Goal: Transaction & Acquisition: Purchase product/service

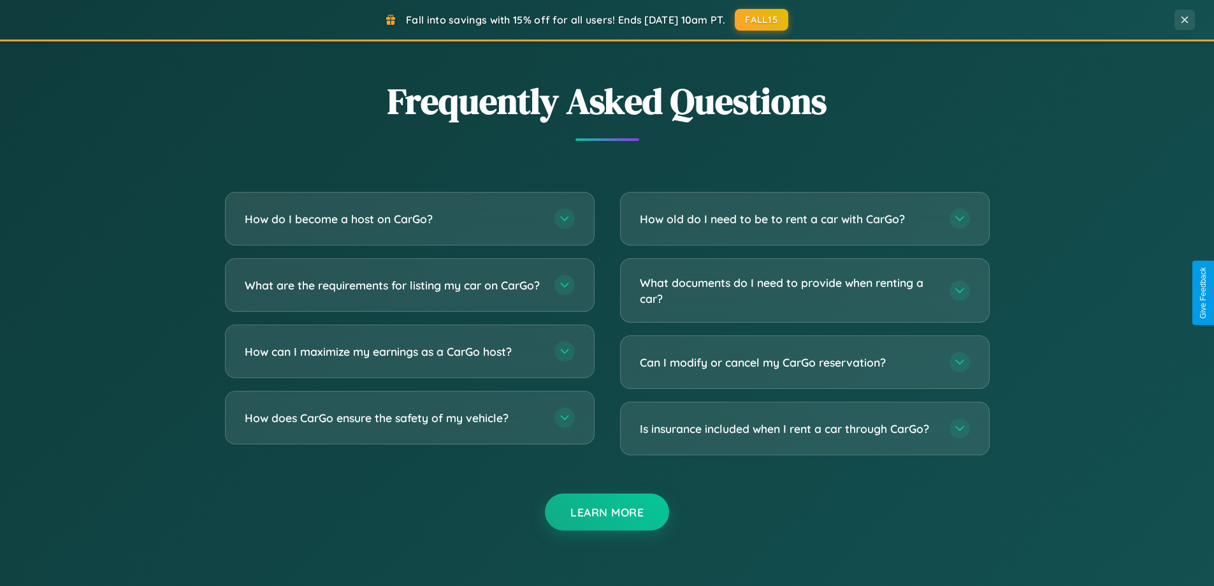
scroll to position [2453, 0]
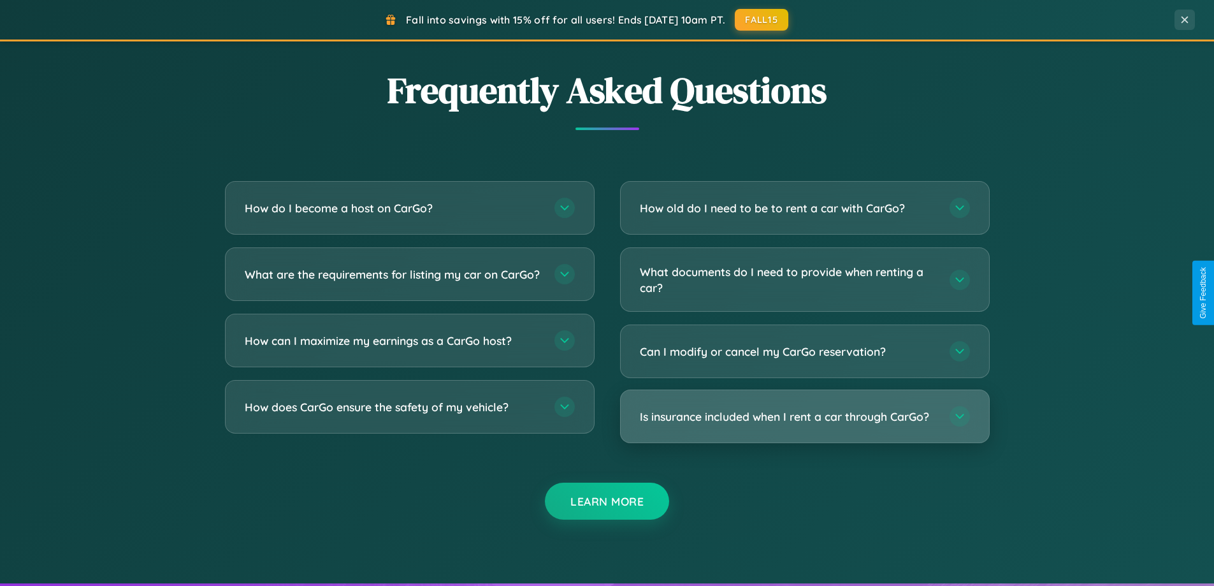
click at [804, 416] on h3 "Is insurance included when I rent a car through CarGo?" at bounding box center [788, 417] width 297 height 16
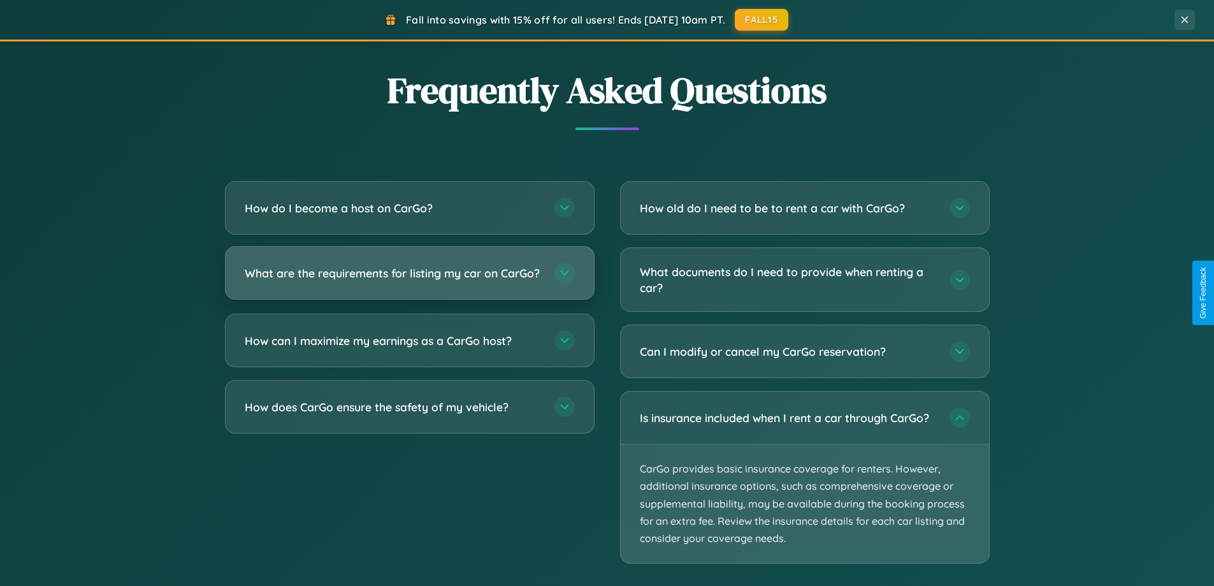
click at [409, 279] on h3 "What are the requirements for listing my car on CarGo?" at bounding box center [393, 273] width 297 height 16
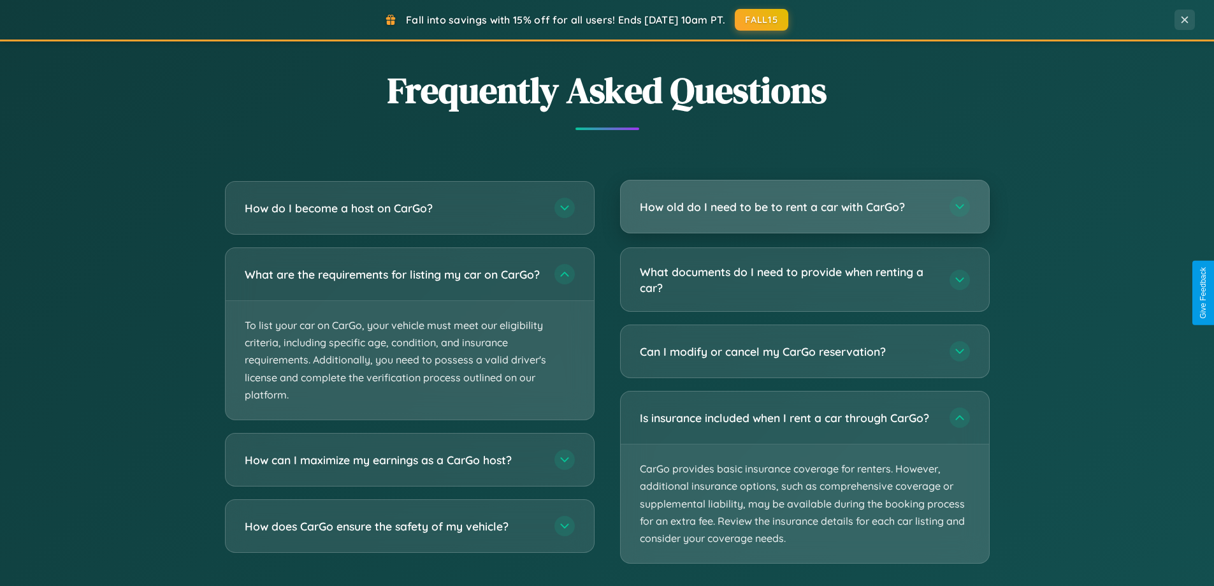
click at [804, 207] on h3 "How old do I need to be to rent a car with CarGo?" at bounding box center [788, 207] width 297 height 16
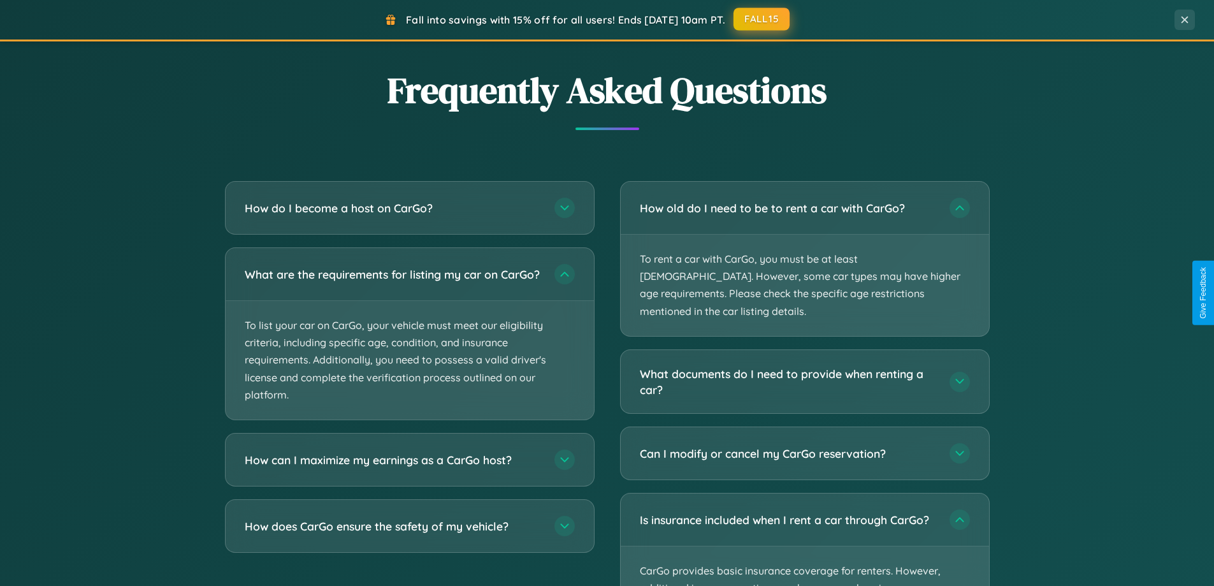
click at [762, 19] on button "FALL15" at bounding box center [762, 19] width 56 height 23
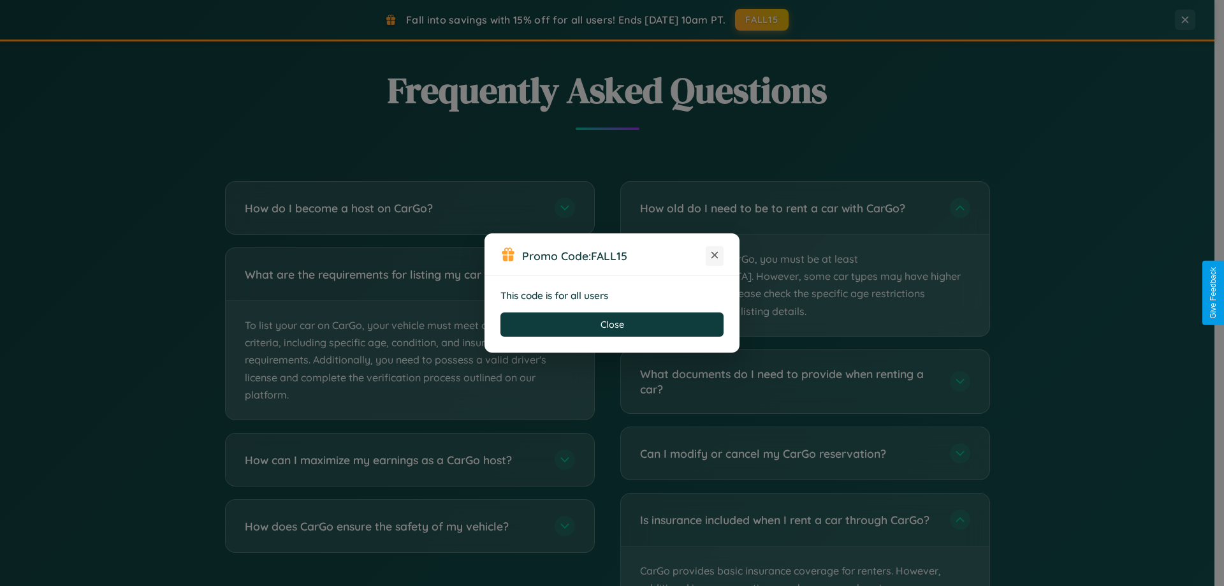
click at [715, 256] on icon at bounding box center [714, 255] width 13 height 13
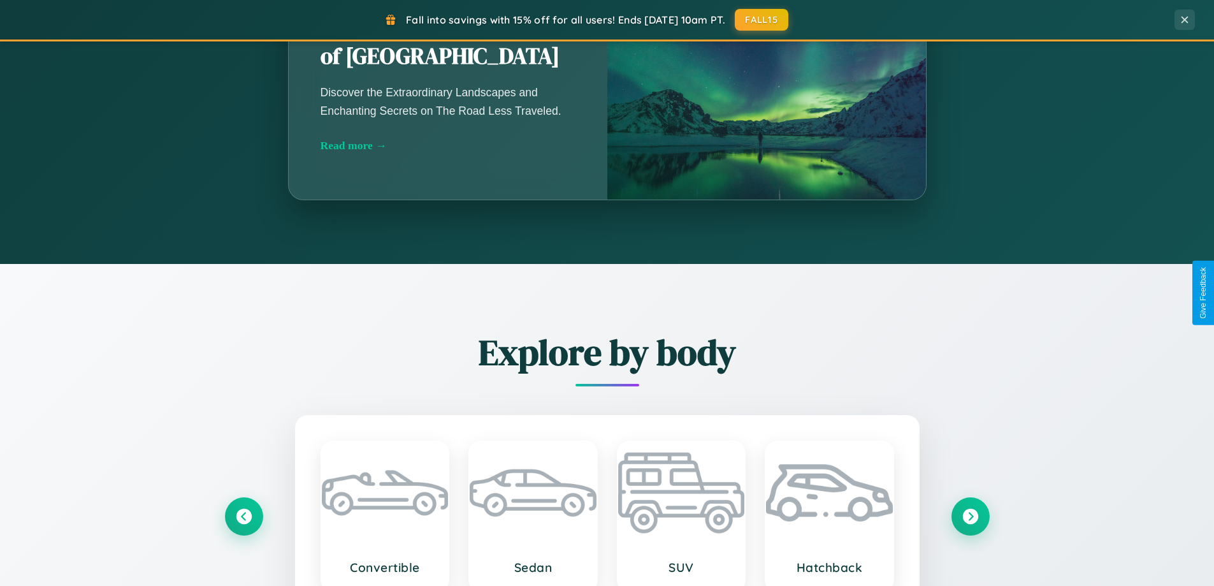
scroll to position [549, 0]
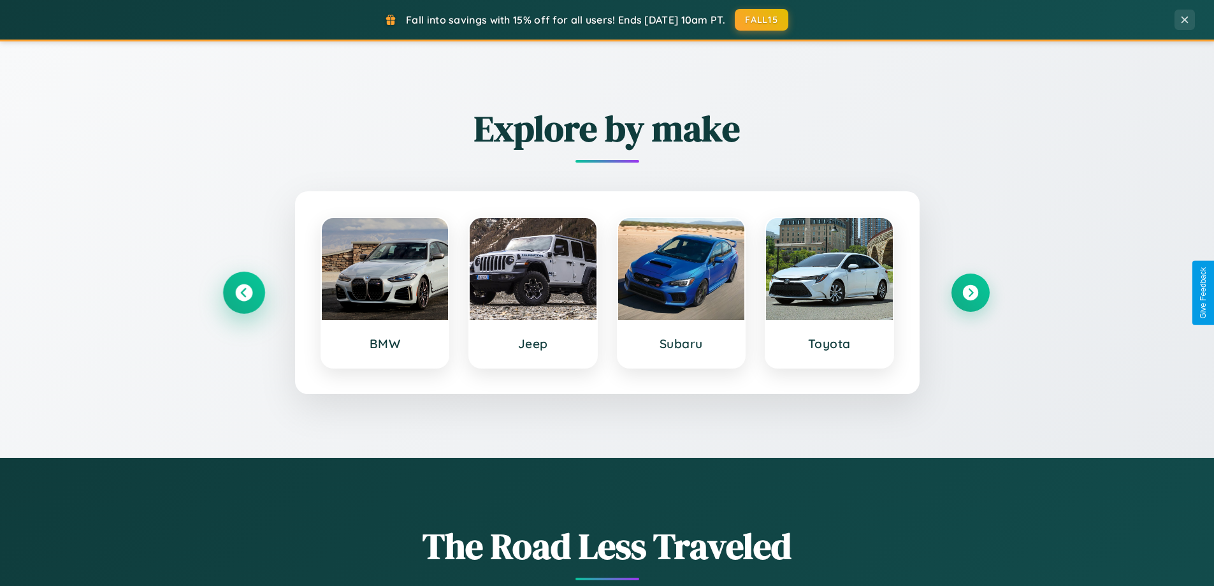
click at [243, 293] on icon at bounding box center [243, 292] width 17 height 17
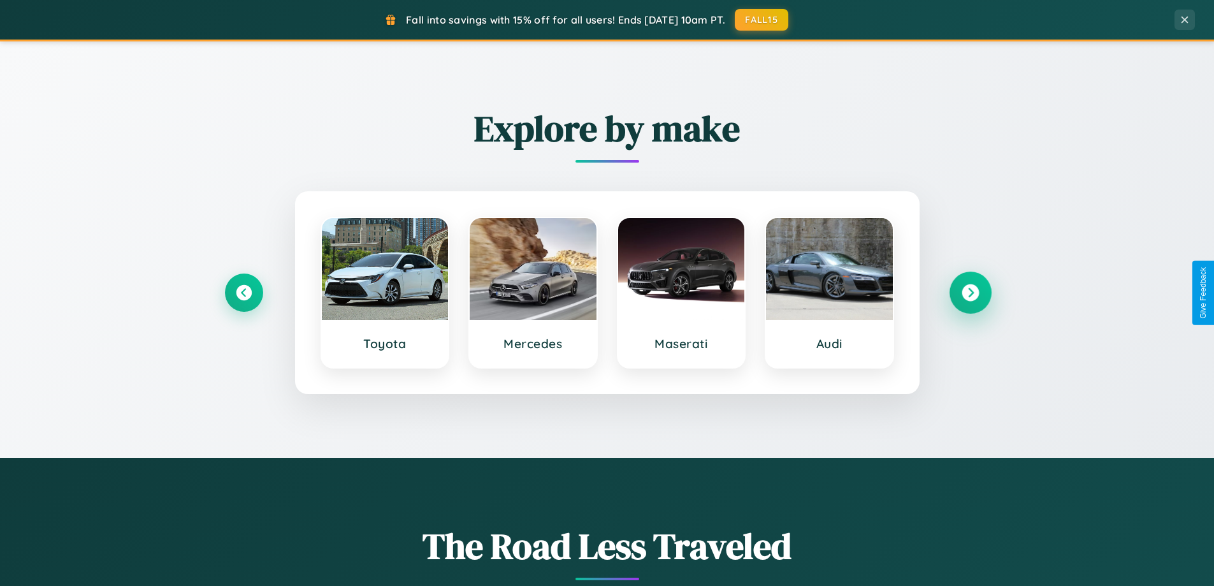
click at [970, 293] on icon at bounding box center [970, 292] width 17 height 17
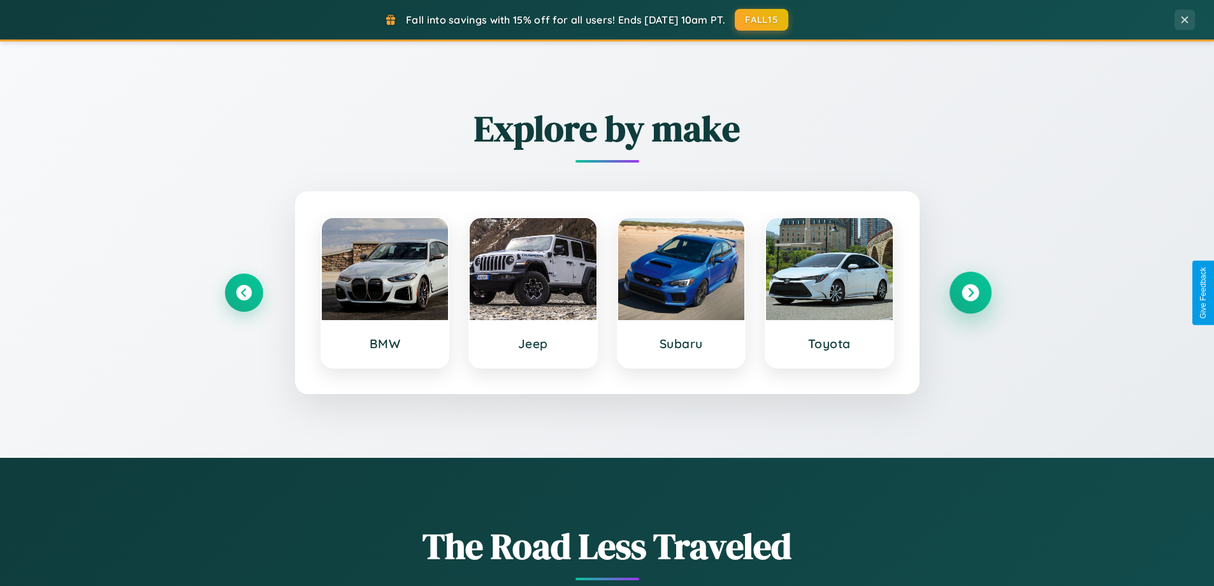
click at [970, 293] on icon at bounding box center [970, 292] width 17 height 17
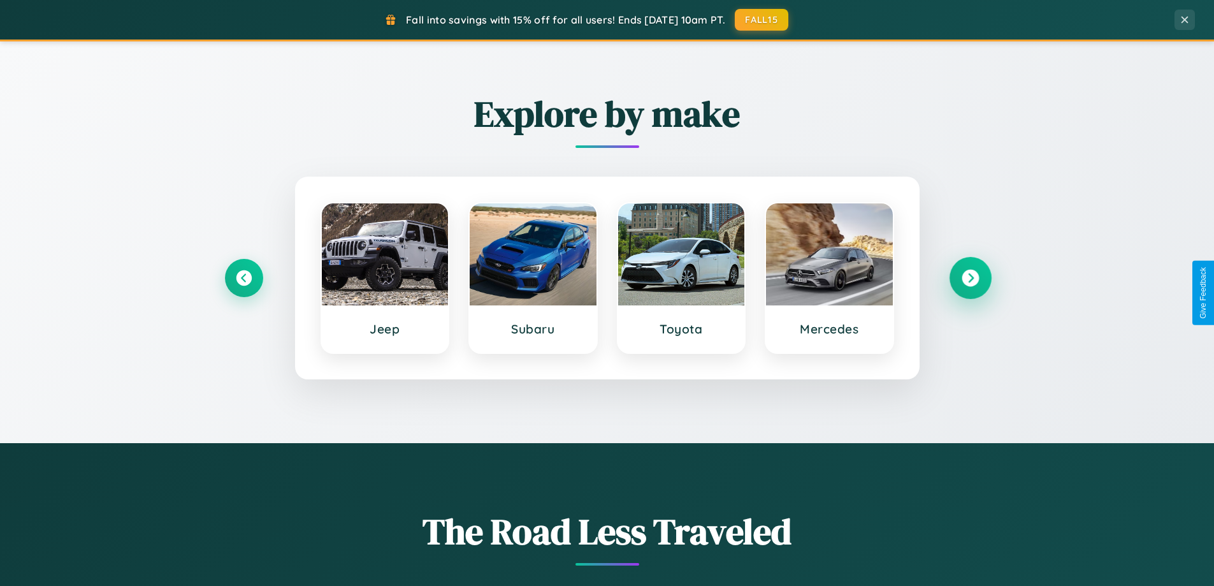
scroll to position [2048, 0]
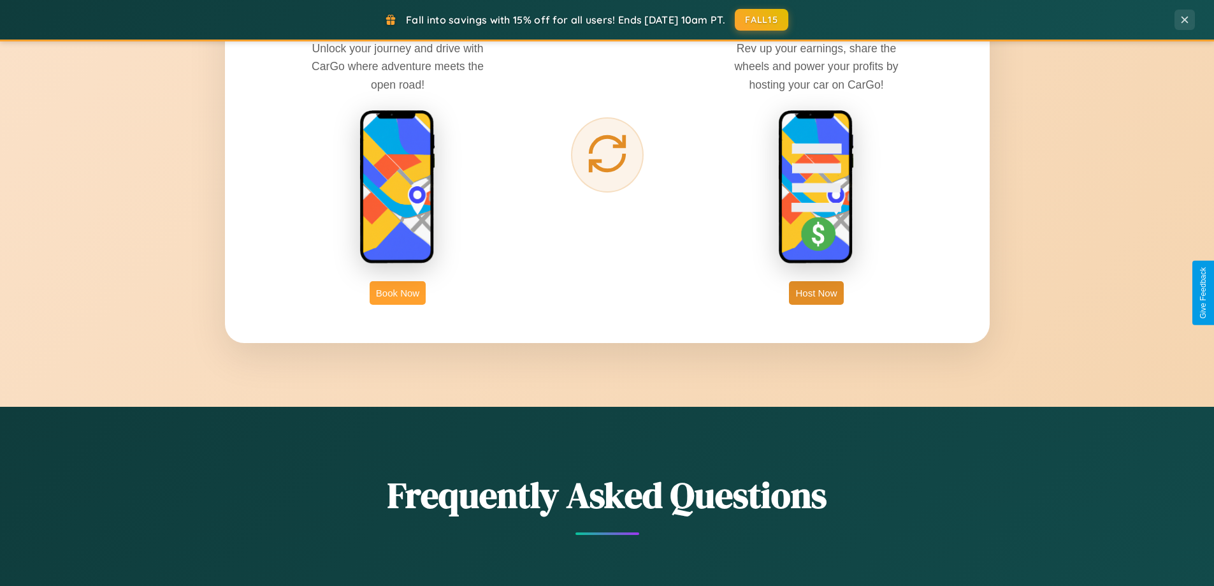
click at [398, 293] on button "Book Now" at bounding box center [398, 293] width 56 height 24
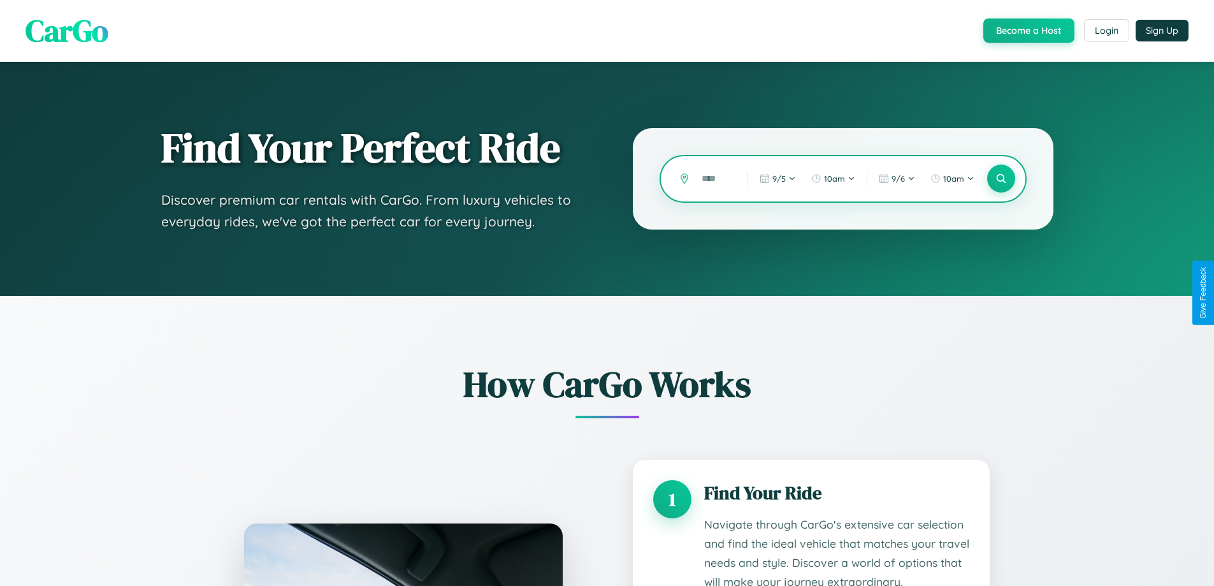
click at [715, 178] on input "text" at bounding box center [715, 179] width 40 height 22
type input "*****"
click at [1001, 178] on icon at bounding box center [1001, 179] width 12 height 12
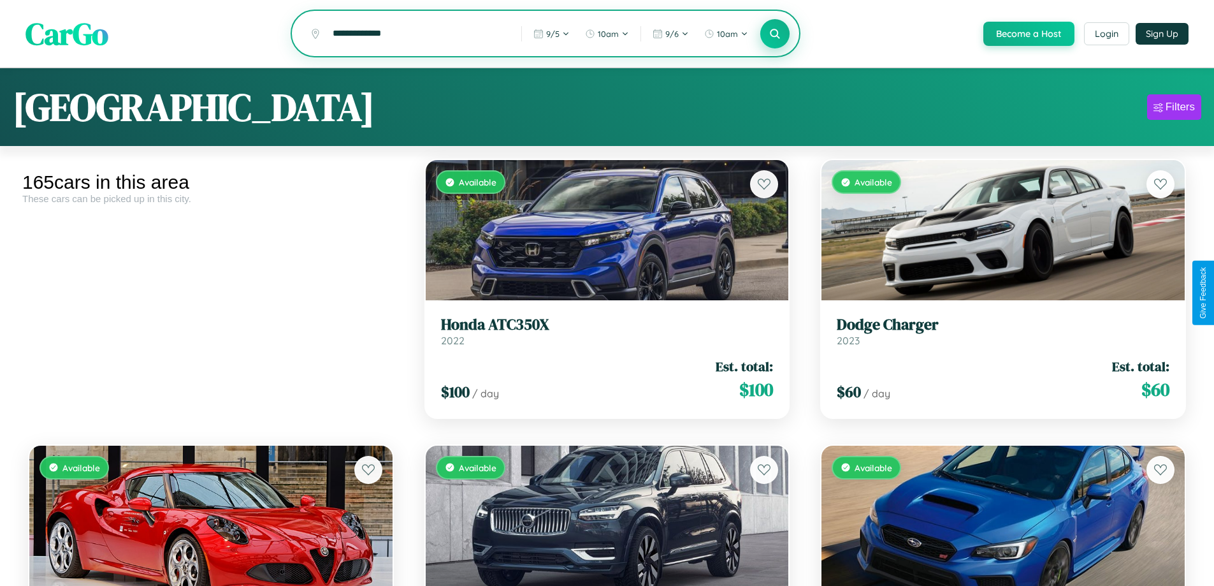
click at [774, 34] on icon at bounding box center [775, 33] width 12 height 12
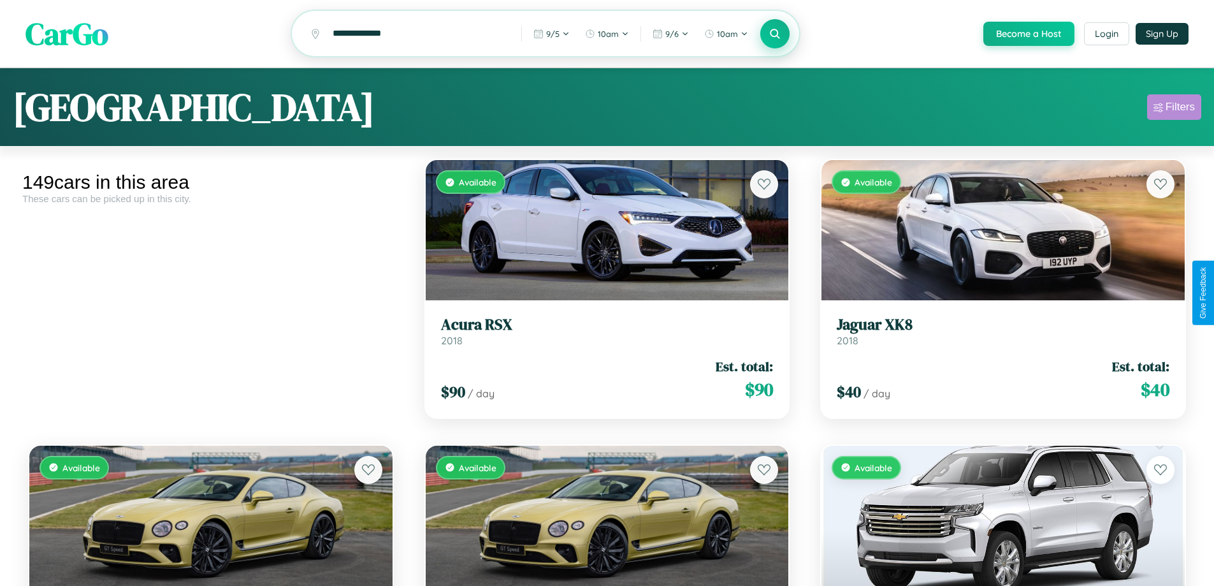
click at [1174, 109] on div "Filters" at bounding box center [1180, 107] width 29 height 13
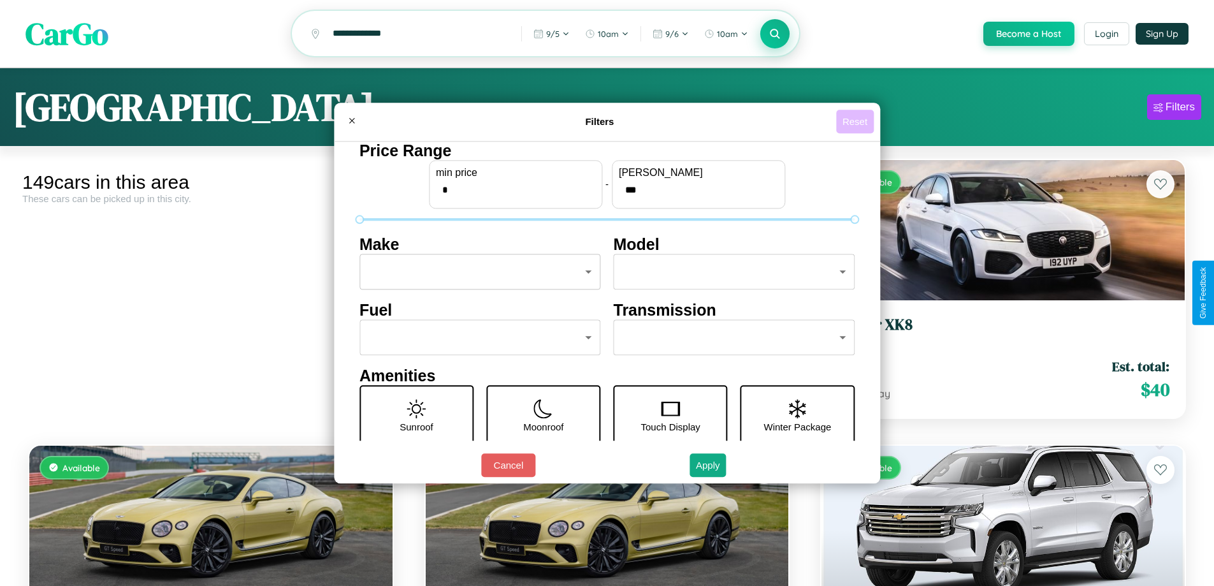
click at [857, 121] on button "Reset" at bounding box center [855, 122] width 38 height 24
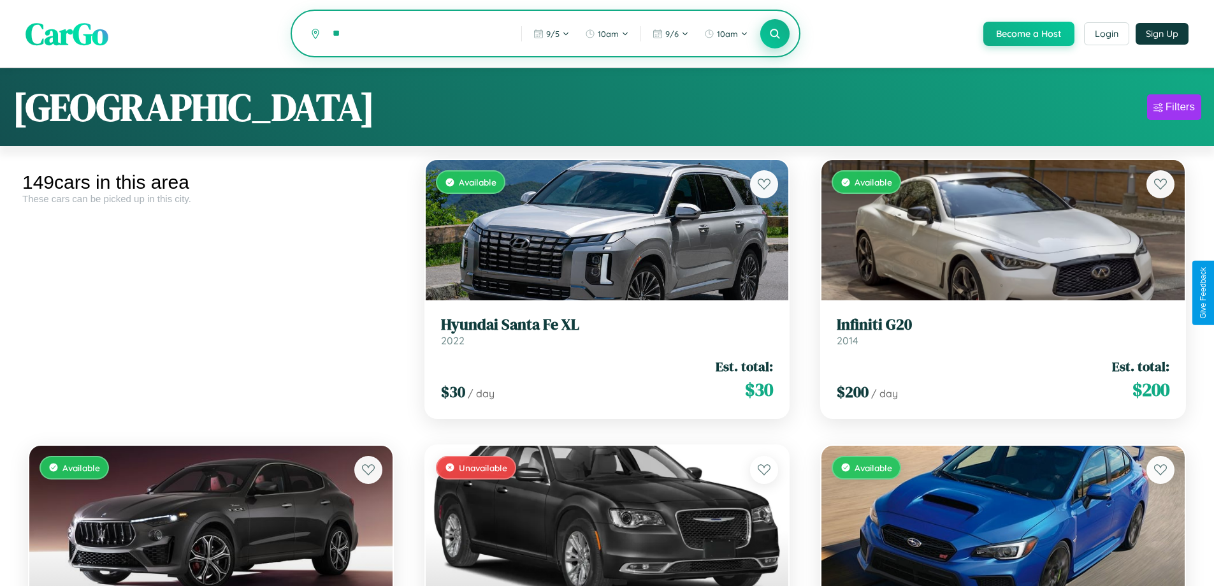
type input "*"
type input "*********"
click at [774, 34] on icon at bounding box center [775, 33] width 12 height 12
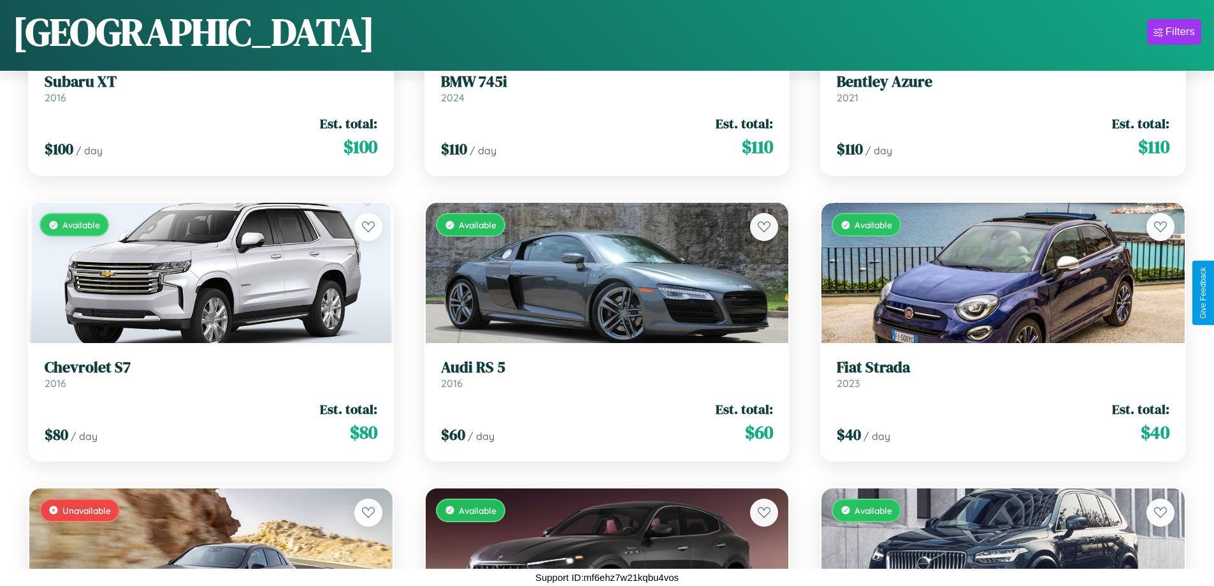
scroll to position [1892, 0]
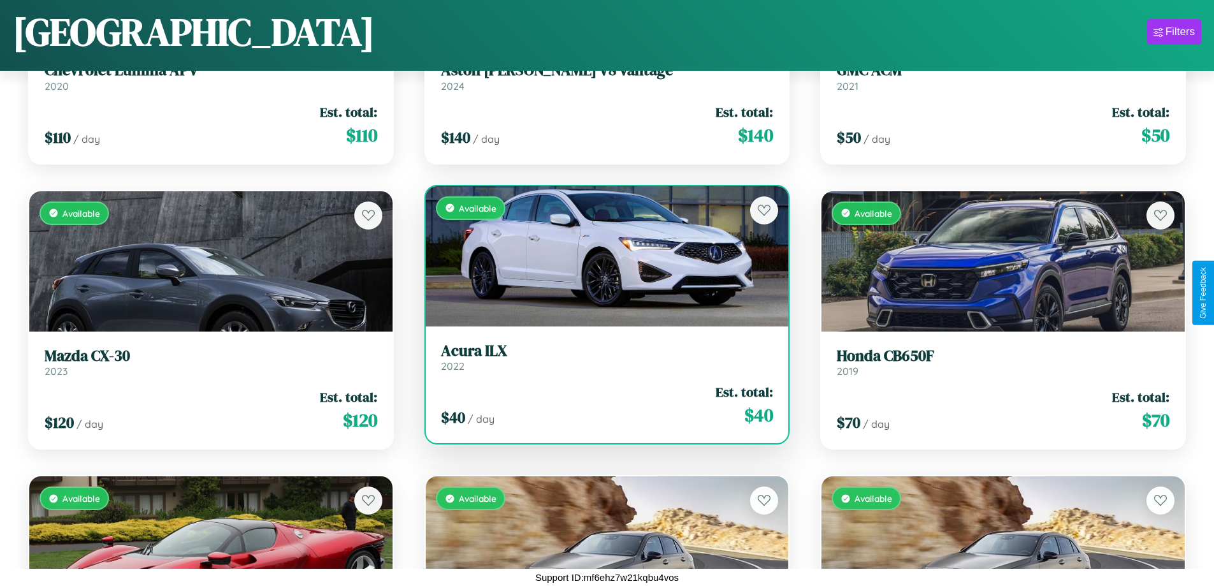
click at [602, 258] on div "Available" at bounding box center [607, 256] width 363 height 140
click at [602, 256] on div "Available" at bounding box center [607, 256] width 363 height 140
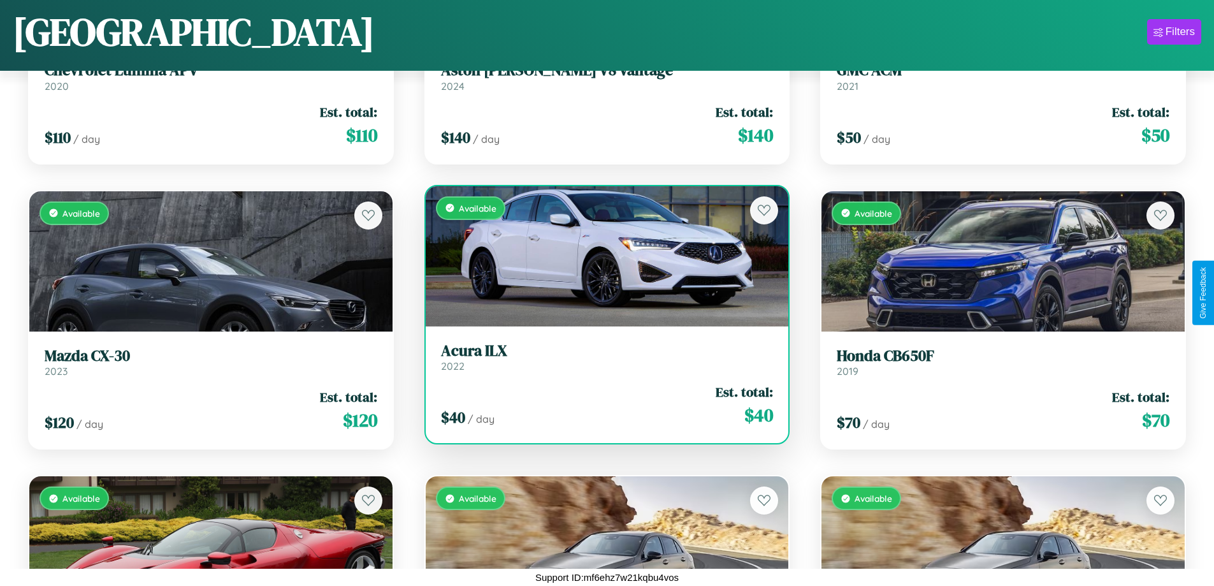
click at [602, 256] on div "Available" at bounding box center [607, 256] width 363 height 140
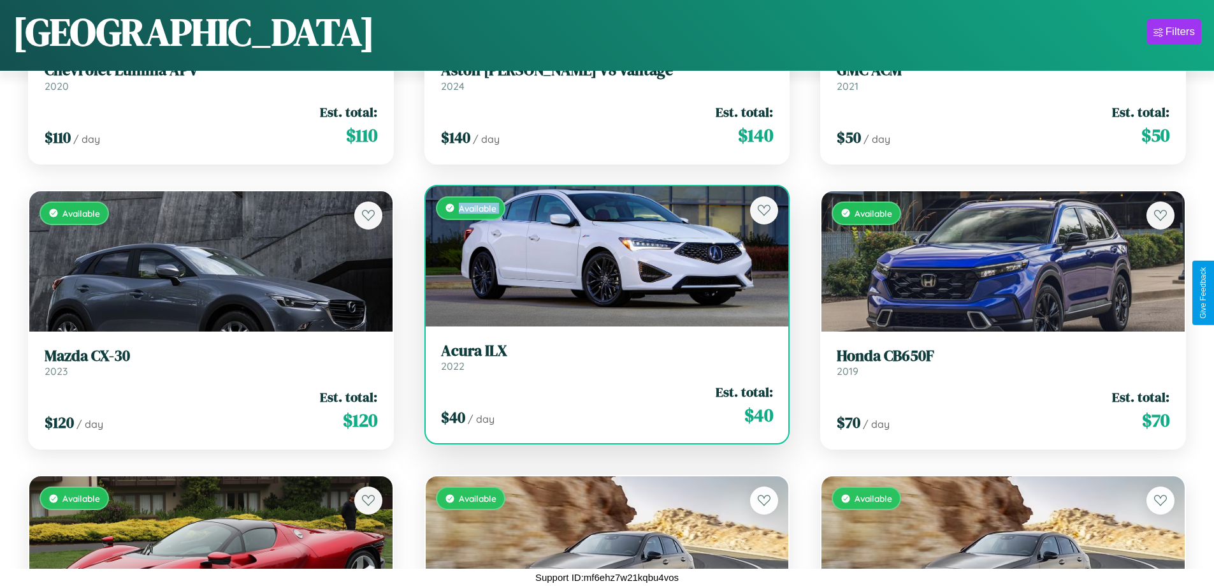
click at [602, 256] on div "Available" at bounding box center [607, 256] width 363 height 140
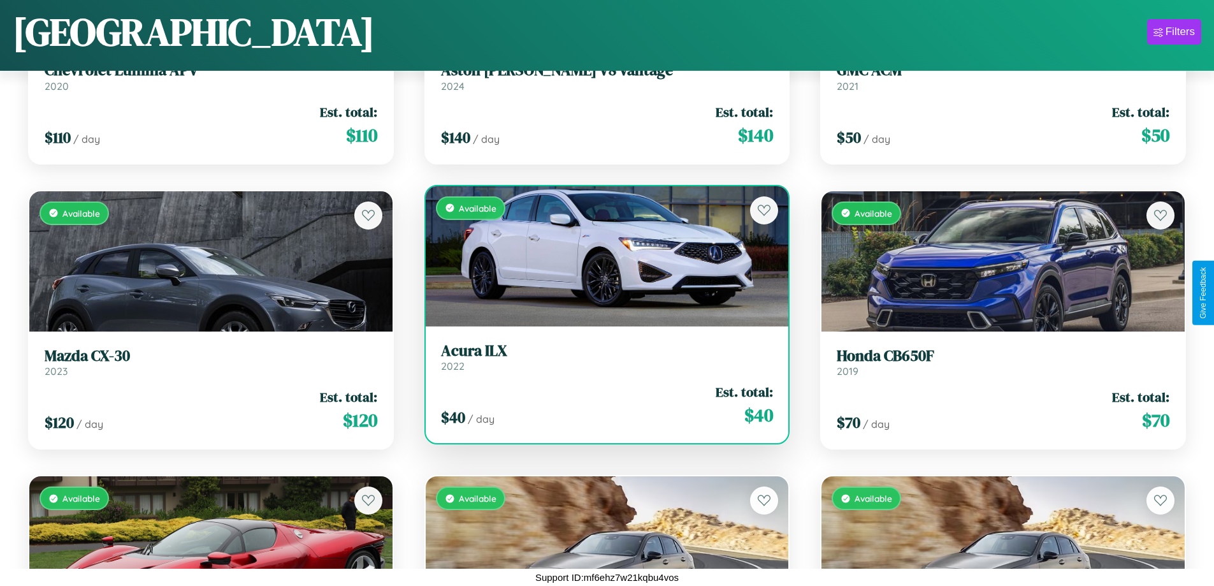
click at [602, 256] on div "Available" at bounding box center [607, 256] width 363 height 140
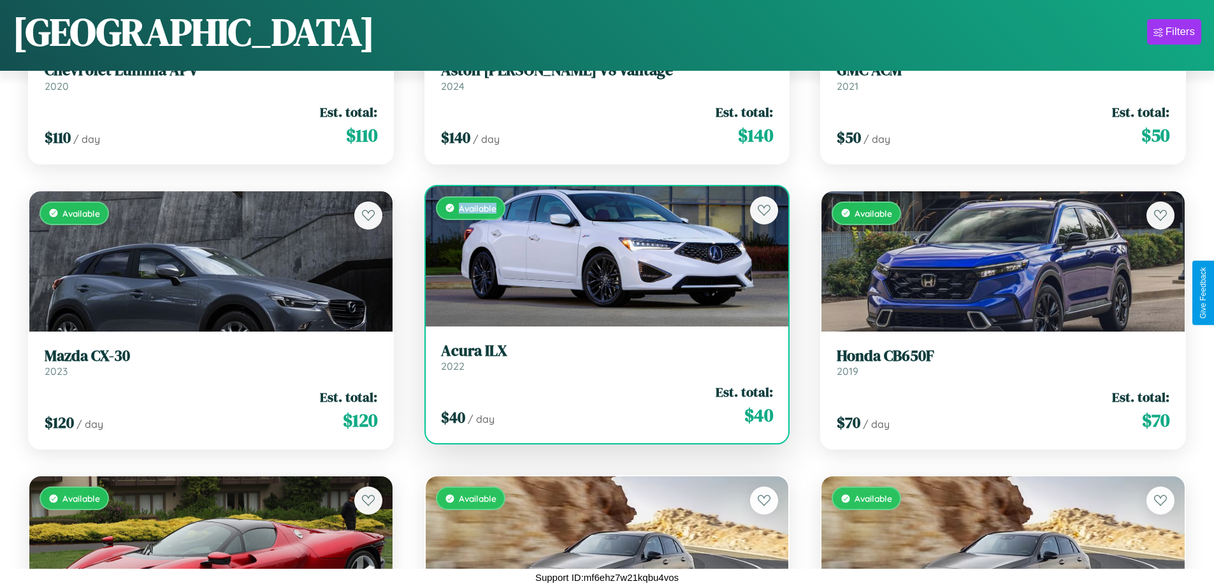
click at [602, 256] on div "Available" at bounding box center [607, 256] width 363 height 140
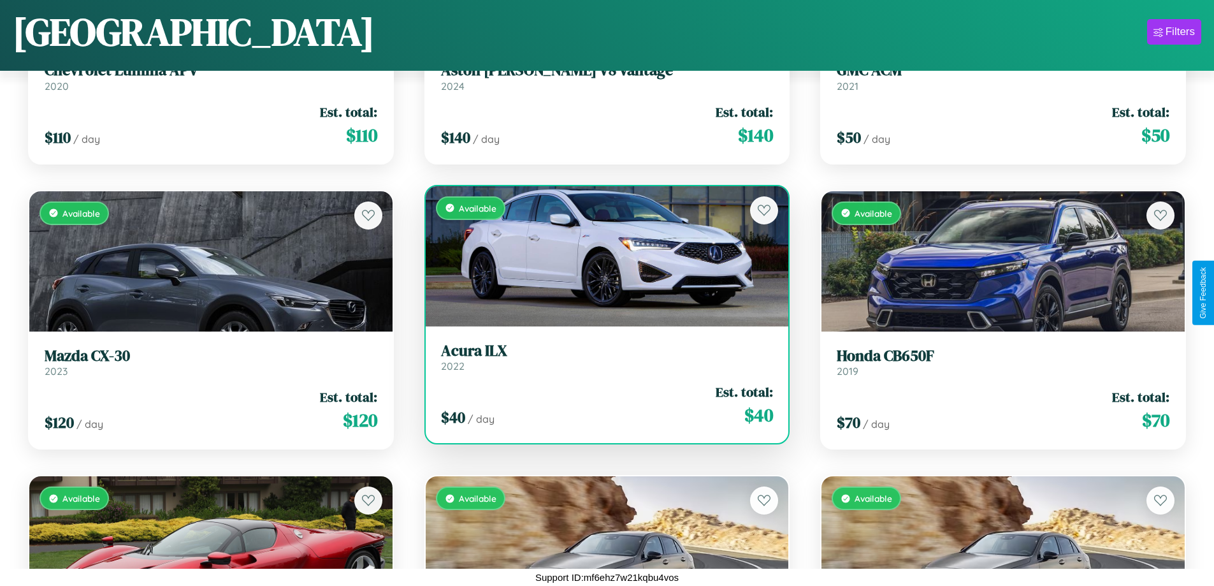
click at [602, 356] on h3 "Acura ILX" at bounding box center [607, 351] width 333 height 18
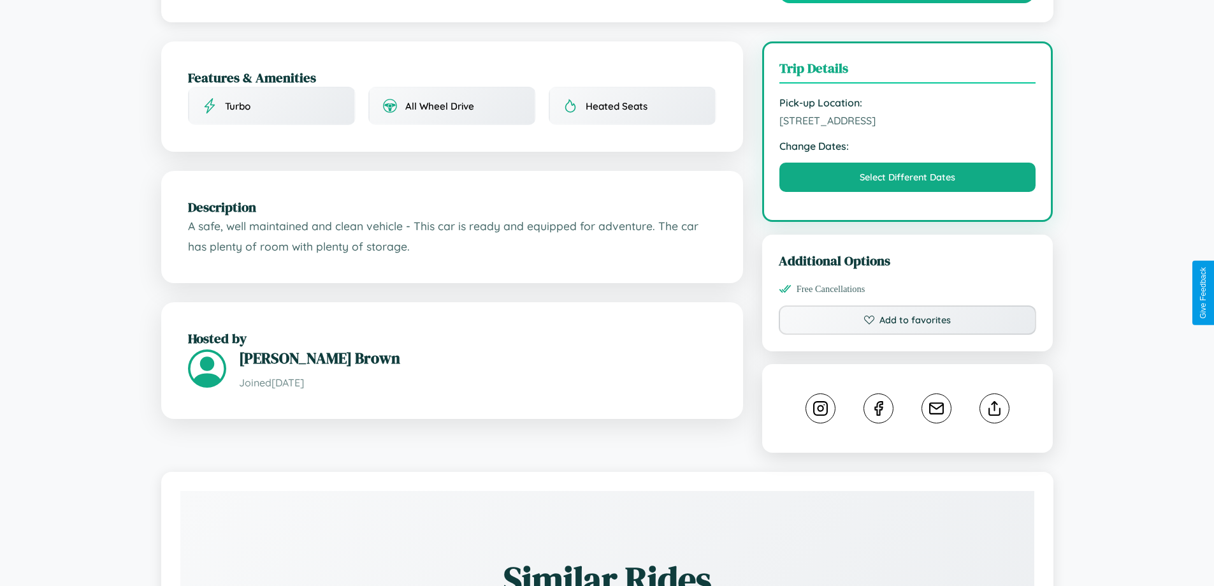
scroll to position [331, 0]
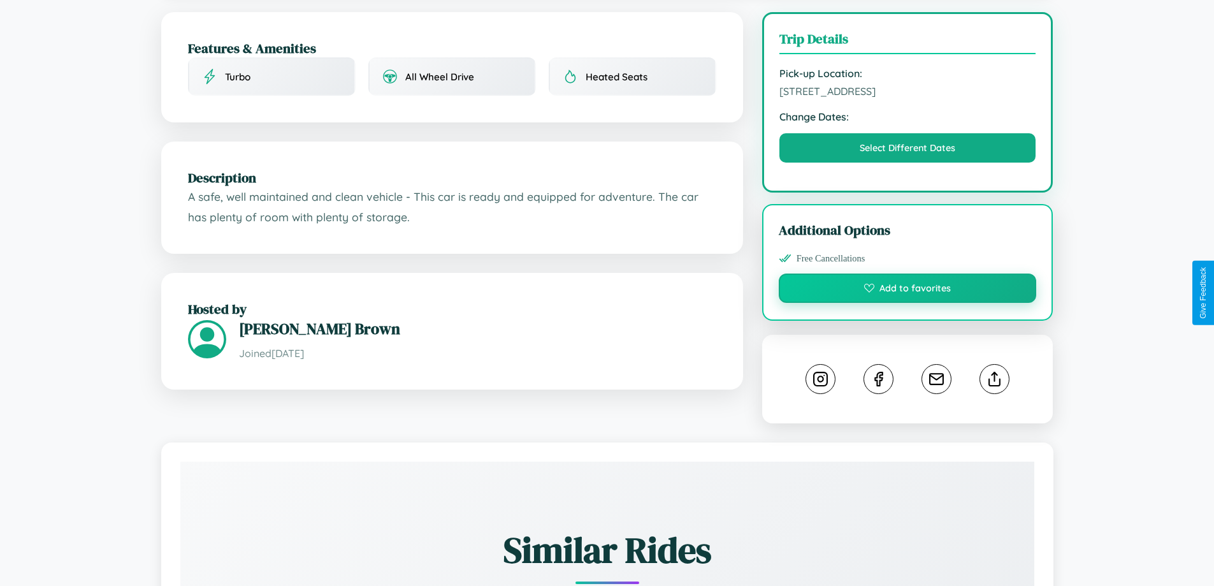
click at [908, 290] on button "Add to favorites" at bounding box center [908, 287] width 258 height 29
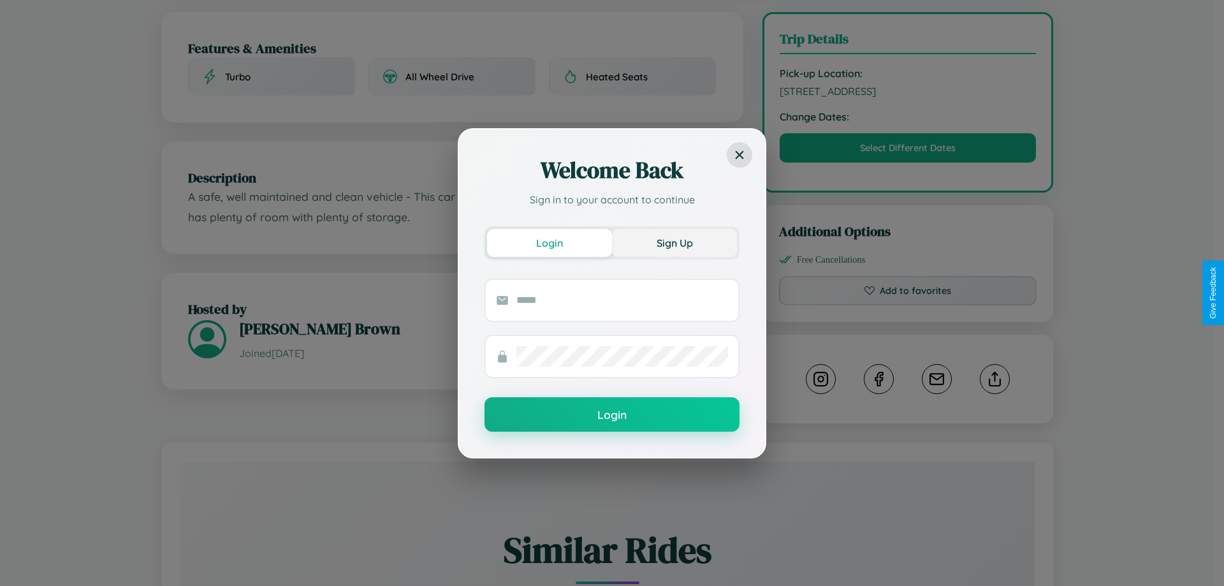
click at [674, 242] on button "Sign Up" at bounding box center [674, 243] width 125 height 28
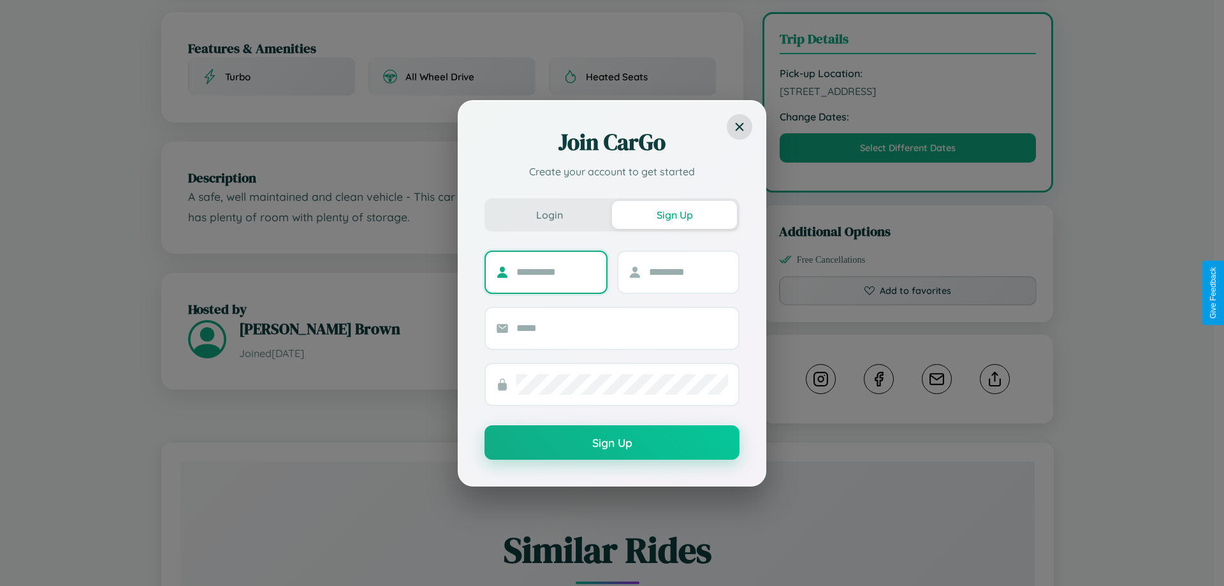
click at [556, 272] on input "text" at bounding box center [556, 272] width 80 height 20
type input "*******"
click at [688, 272] on input "text" at bounding box center [689, 272] width 80 height 20
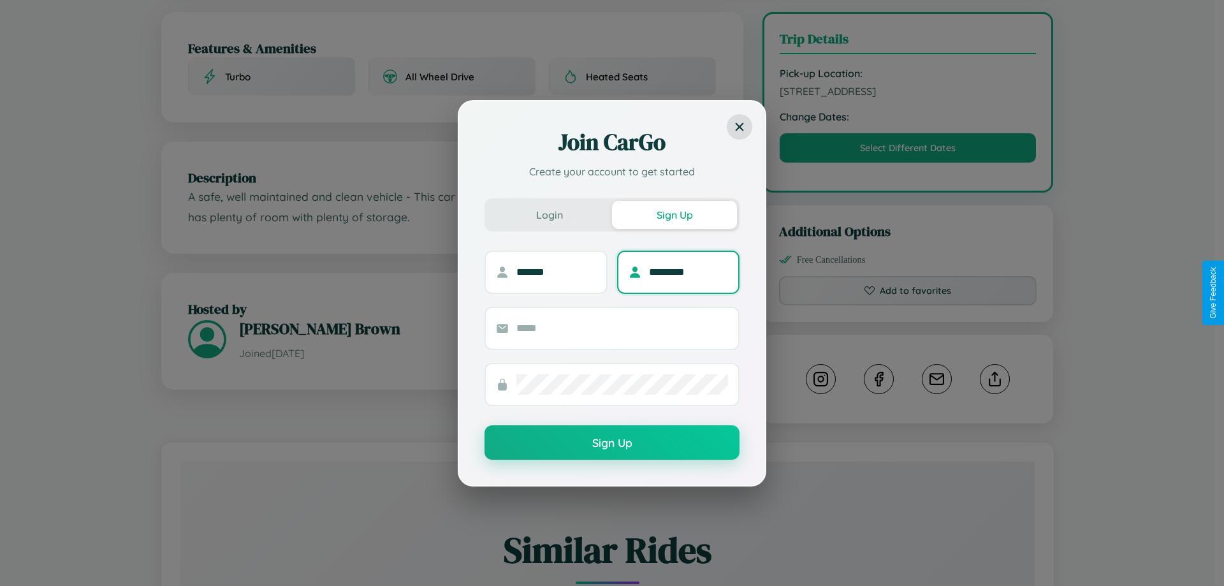
type input "*********"
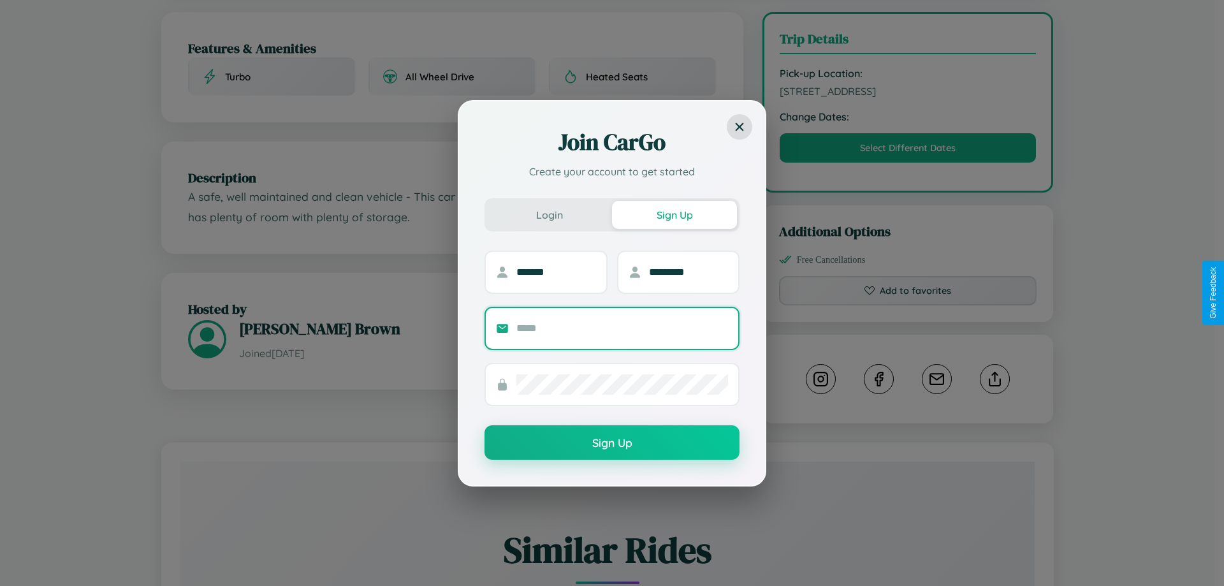
click at [622, 328] on input "text" at bounding box center [622, 328] width 212 height 20
type input "**********"
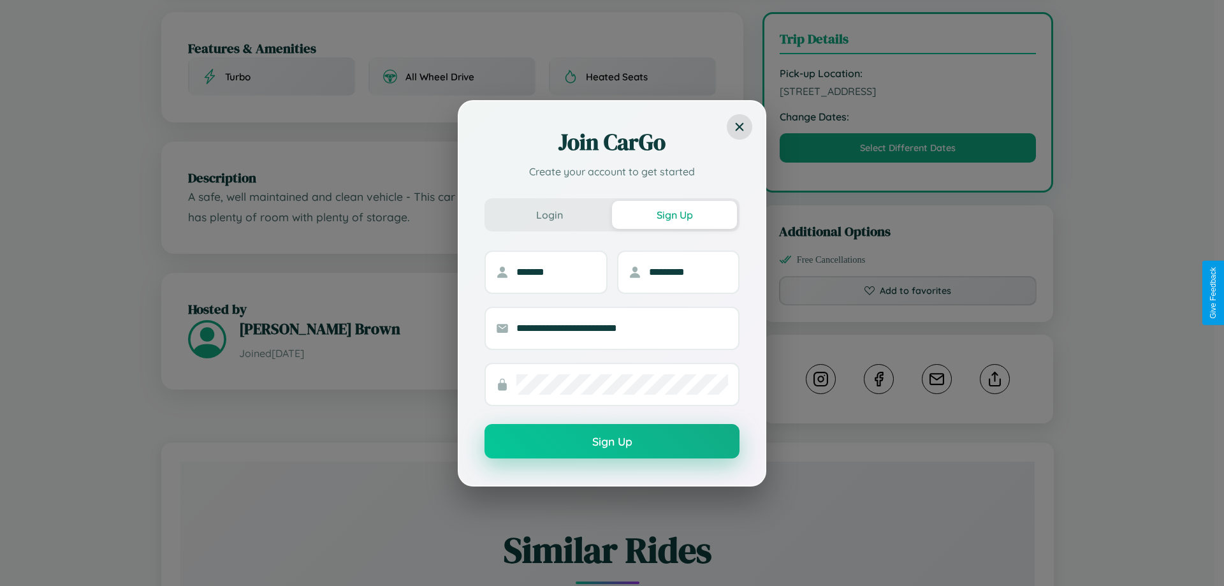
click at [612, 442] on button "Sign Up" at bounding box center [611, 441] width 255 height 34
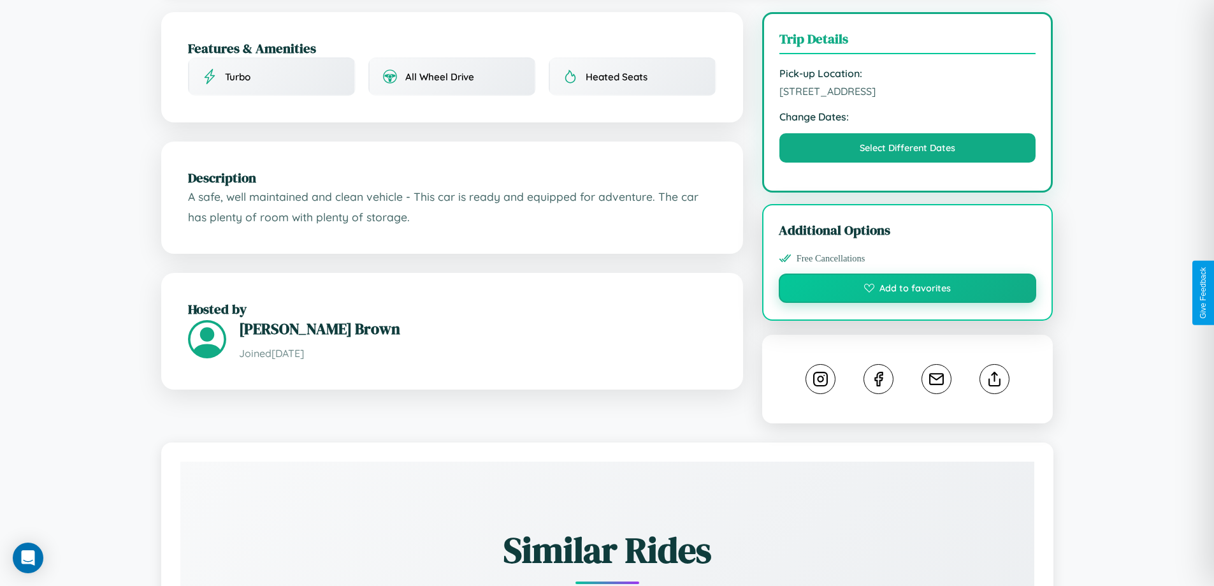
click at [908, 290] on button "Add to favorites" at bounding box center [908, 287] width 258 height 29
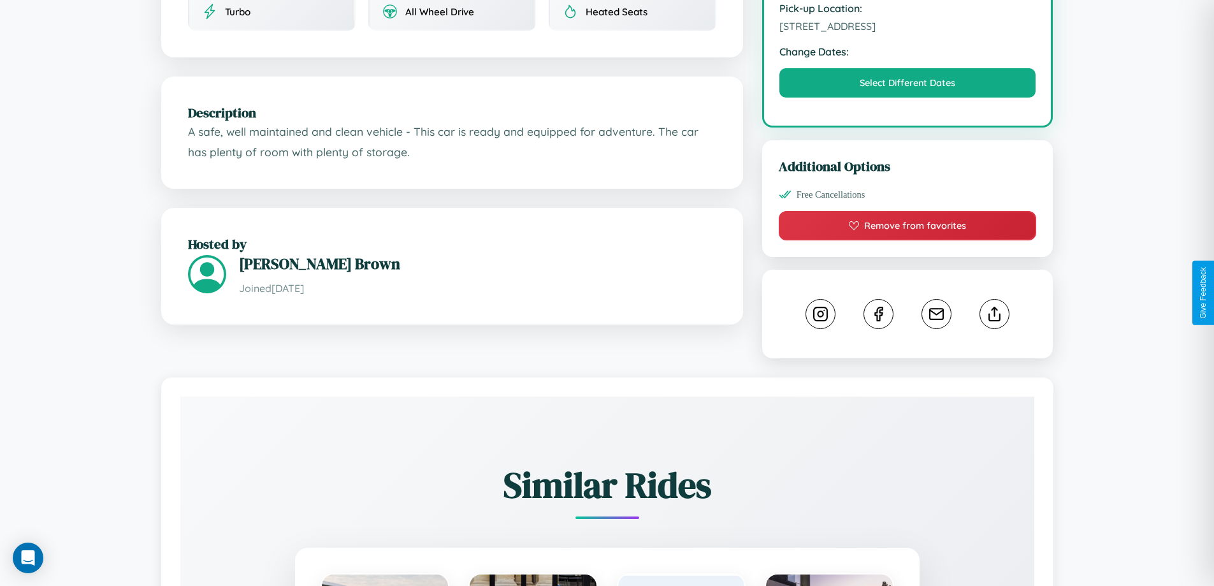
scroll to position [616, 0]
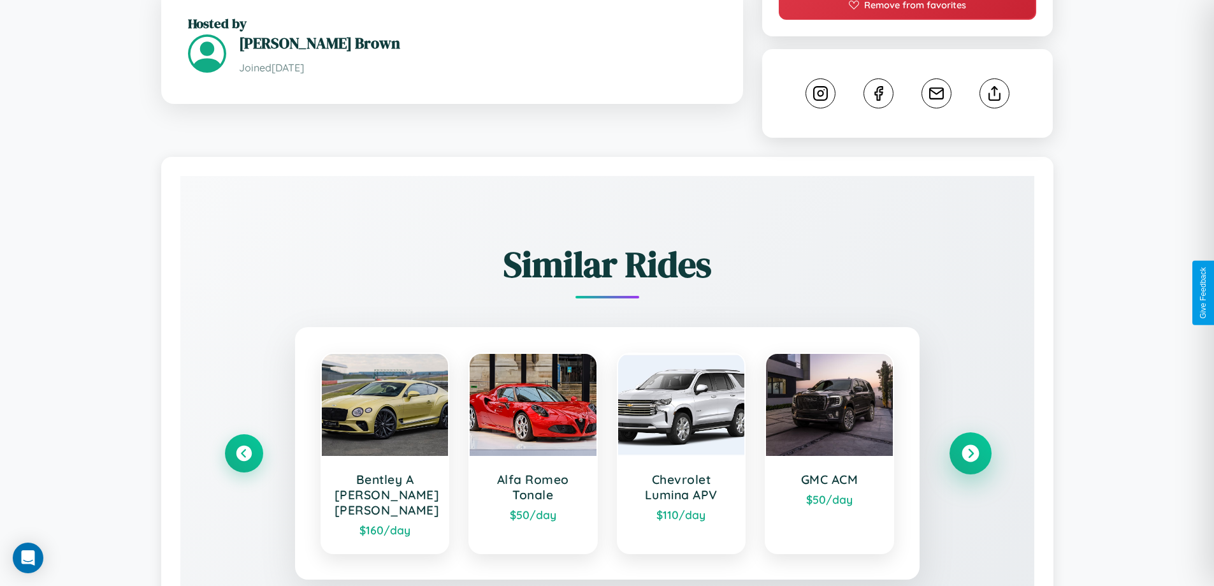
click at [970, 447] on icon at bounding box center [970, 453] width 17 height 17
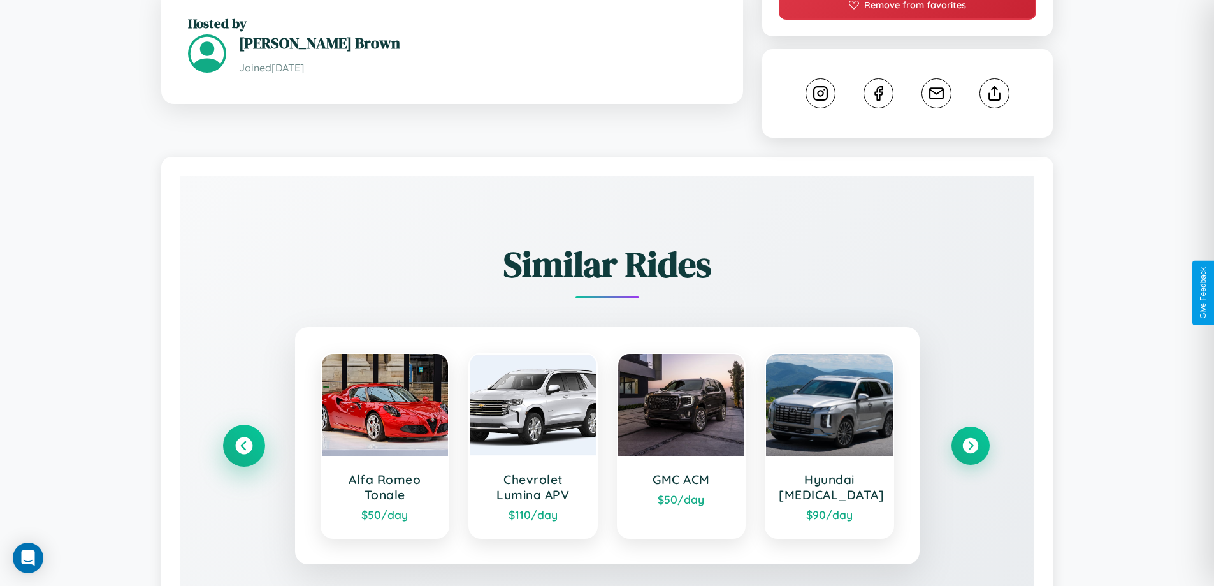
click at [243, 447] on icon at bounding box center [243, 445] width 17 height 17
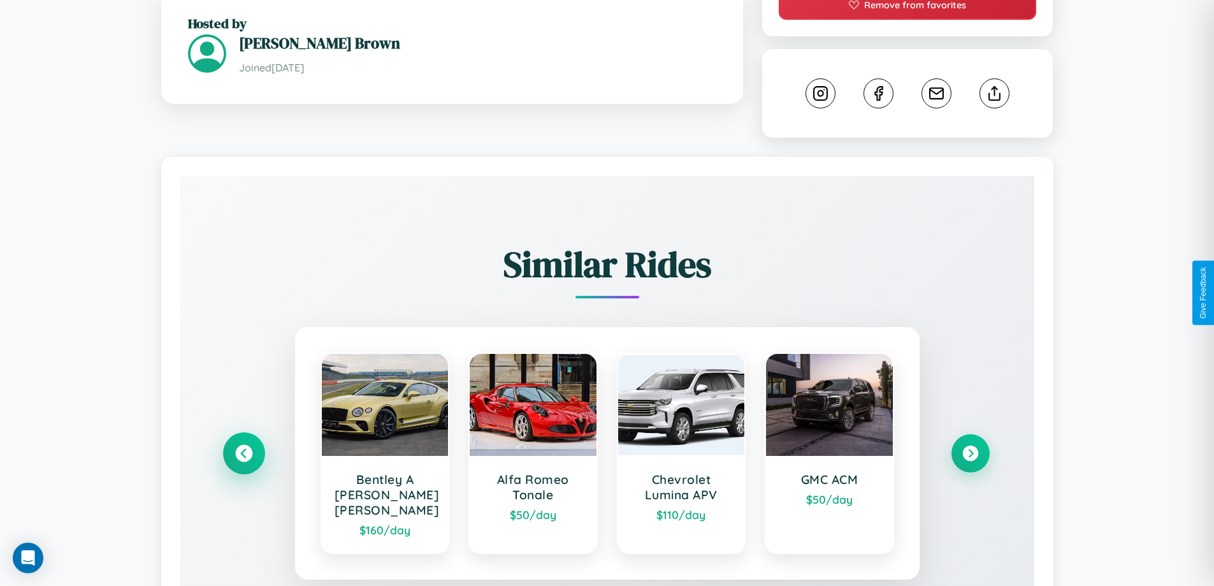
click at [243, 447] on icon at bounding box center [243, 453] width 17 height 17
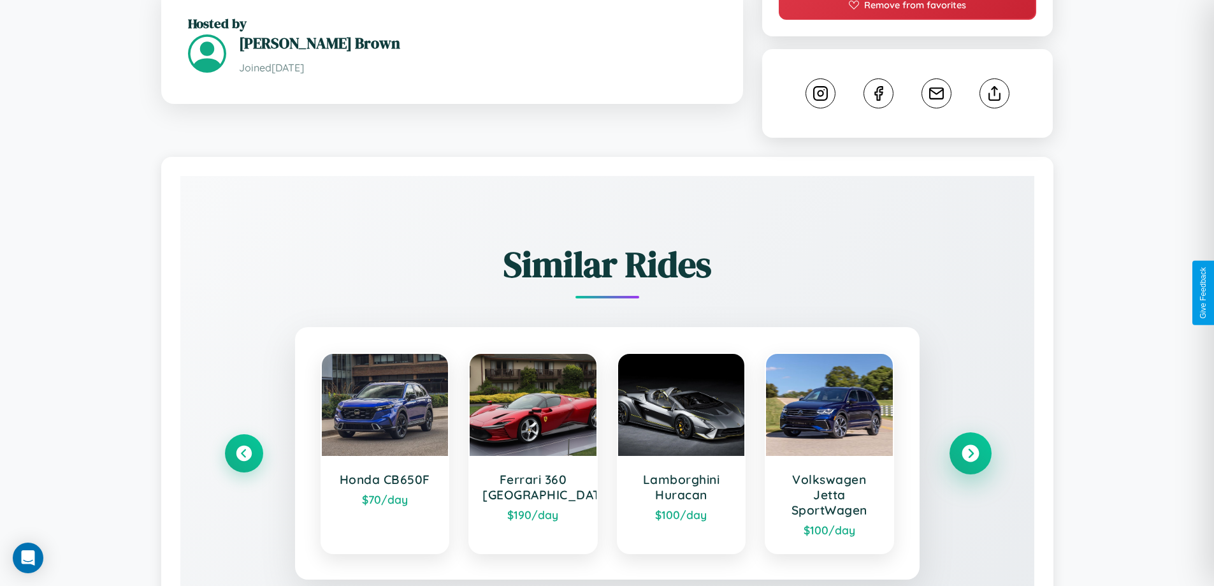
click at [970, 455] on icon at bounding box center [970, 453] width 17 height 17
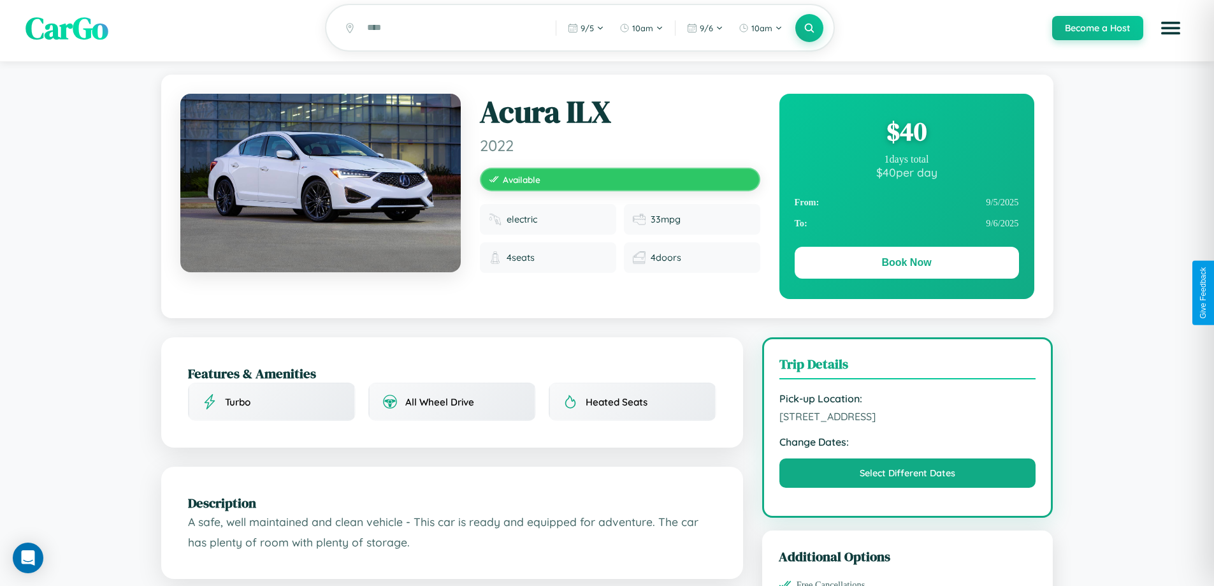
scroll to position [0, 0]
